Goal: Task Accomplishment & Management: Manage account settings

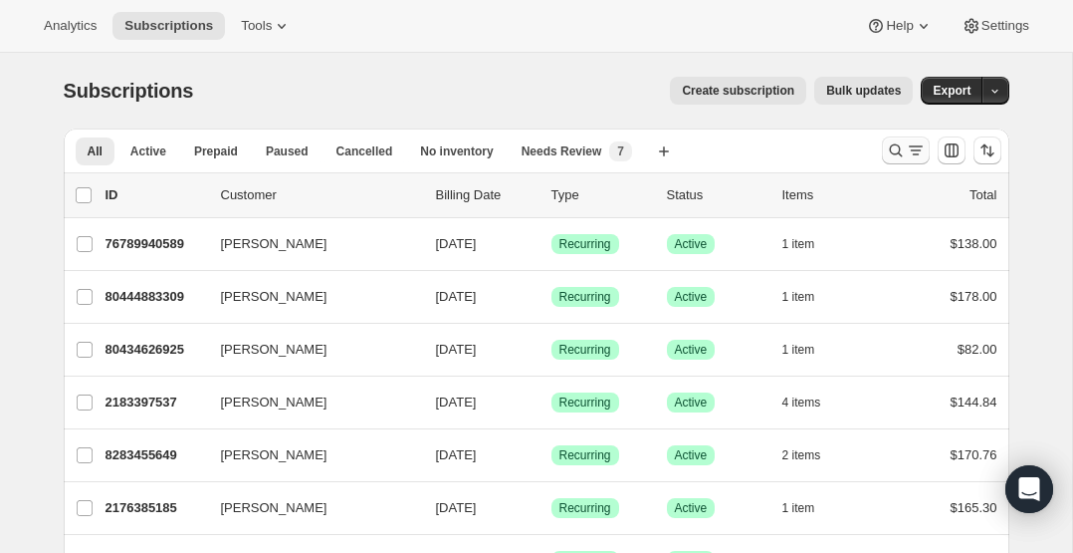
click at [899, 156] on icon "Search and filter results" at bounding box center [896, 150] width 20 height 20
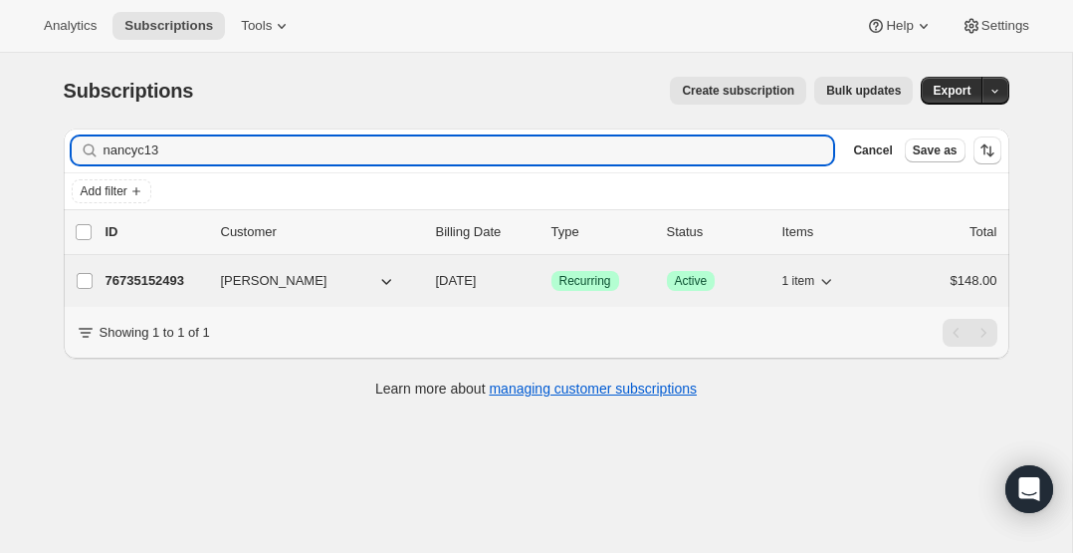
type input "nancyc13"
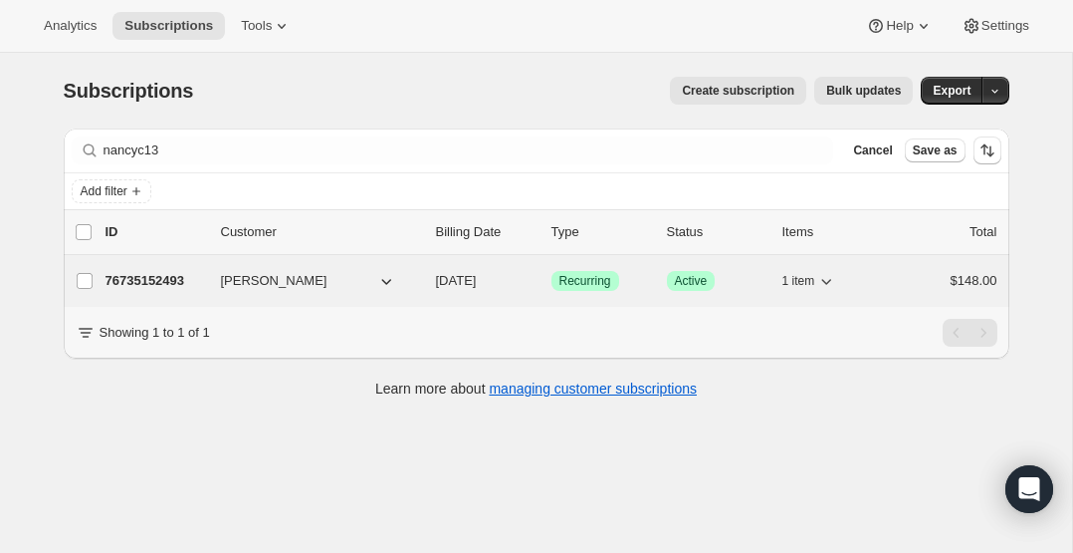
click at [120, 287] on p "76735152493" at bounding box center [156, 281] width 100 height 20
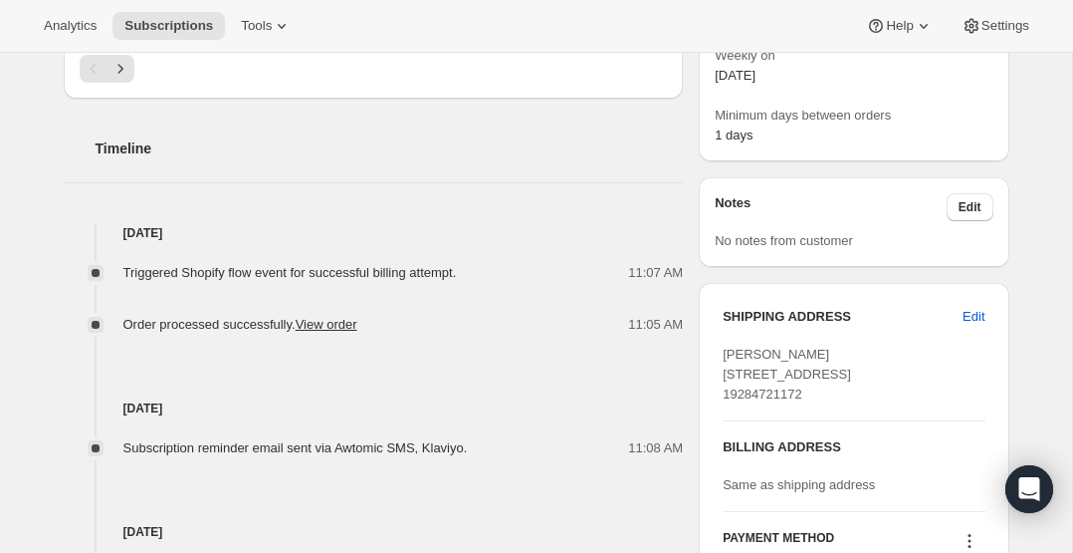
scroll to position [928, 0]
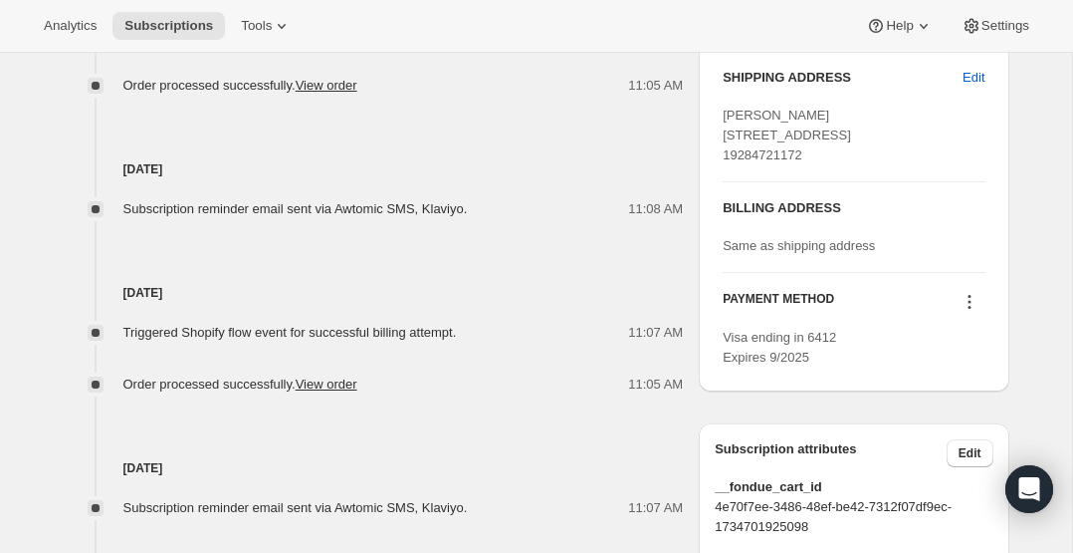
click at [971, 312] on icon at bounding box center [970, 302] width 20 height 20
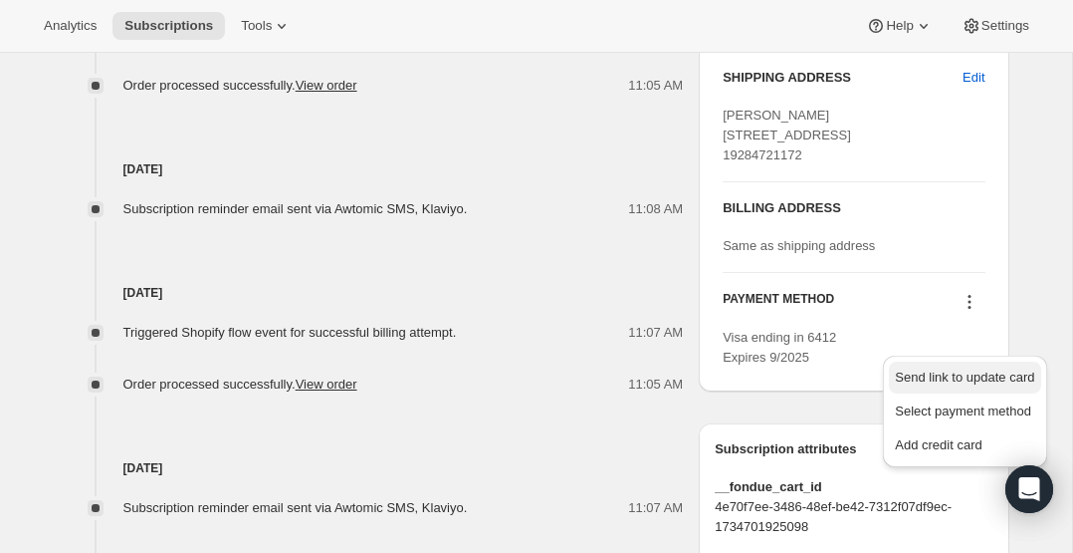
click at [963, 374] on span "Send link to update card" at bounding box center [964, 376] width 139 height 15
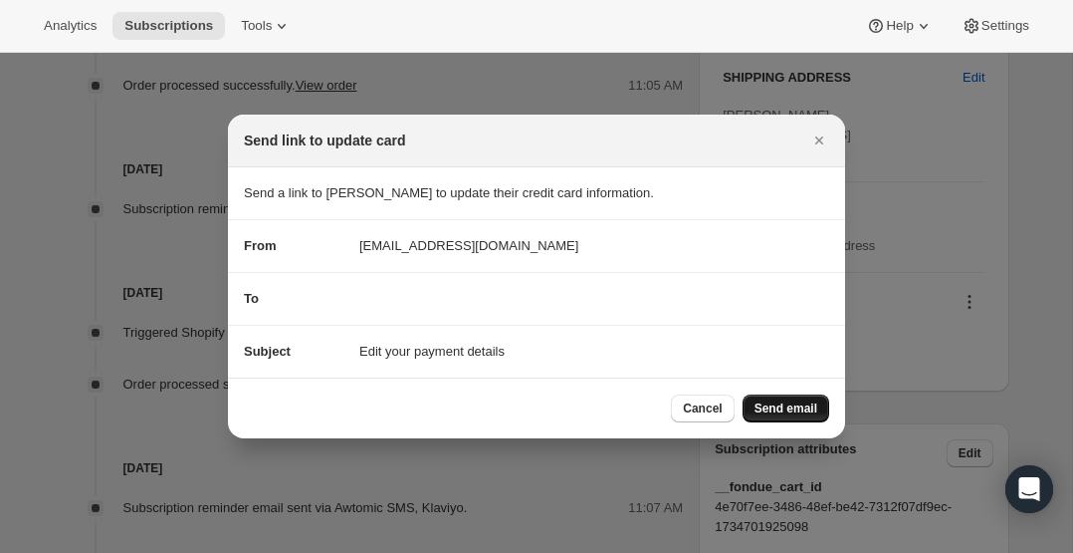
click at [777, 408] on span "Send email" at bounding box center [786, 408] width 63 height 16
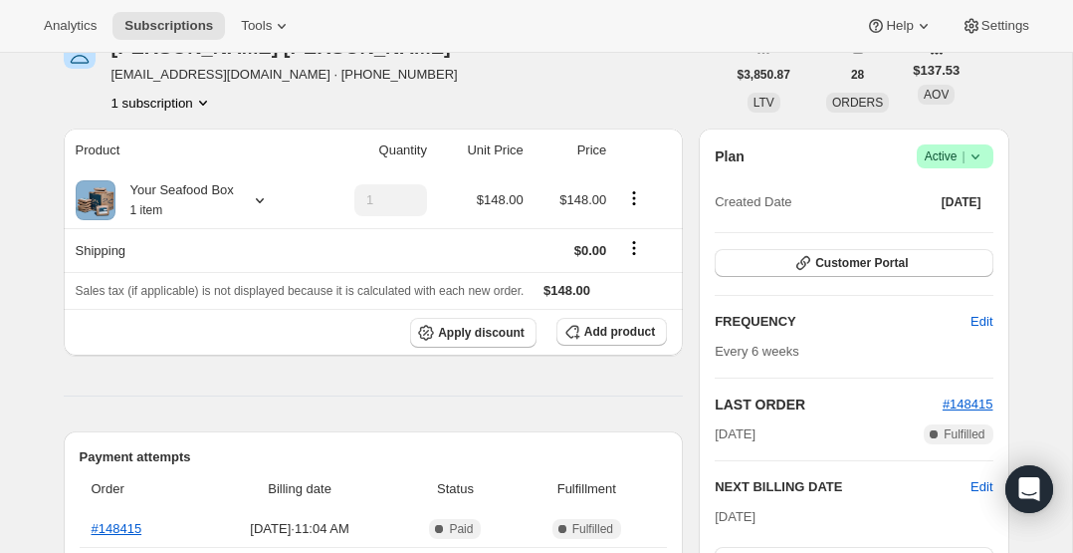
scroll to position [165, 0]
